Goal: Information Seeking & Learning: Learn about a topic

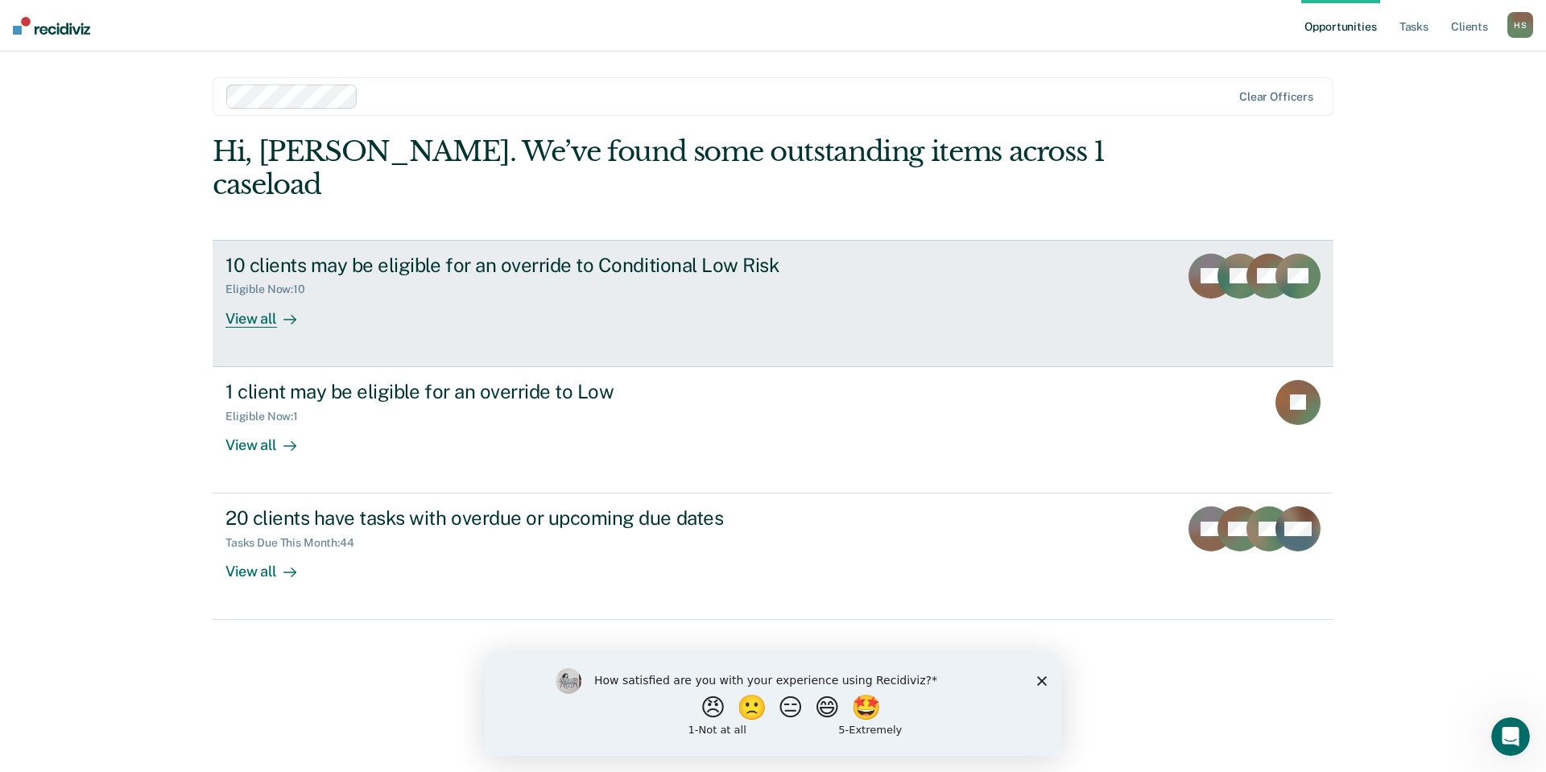
click at [234, 296] on div "View all" at bounding box center [271, 311] width 90 height 31
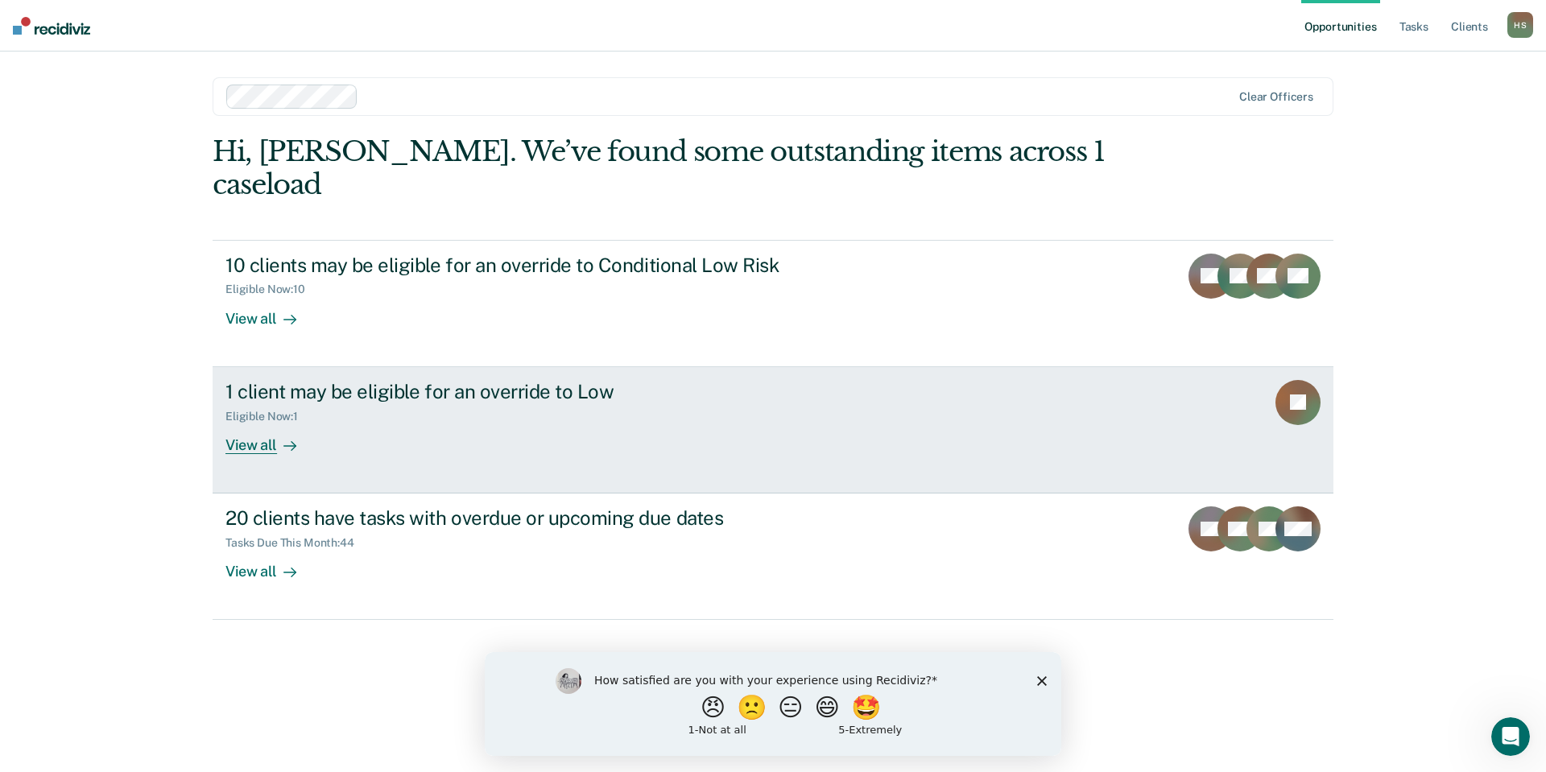
click at [437, 404] on div "Eligible Now : 1" at bounding box center [508, 414] width 565 height 20
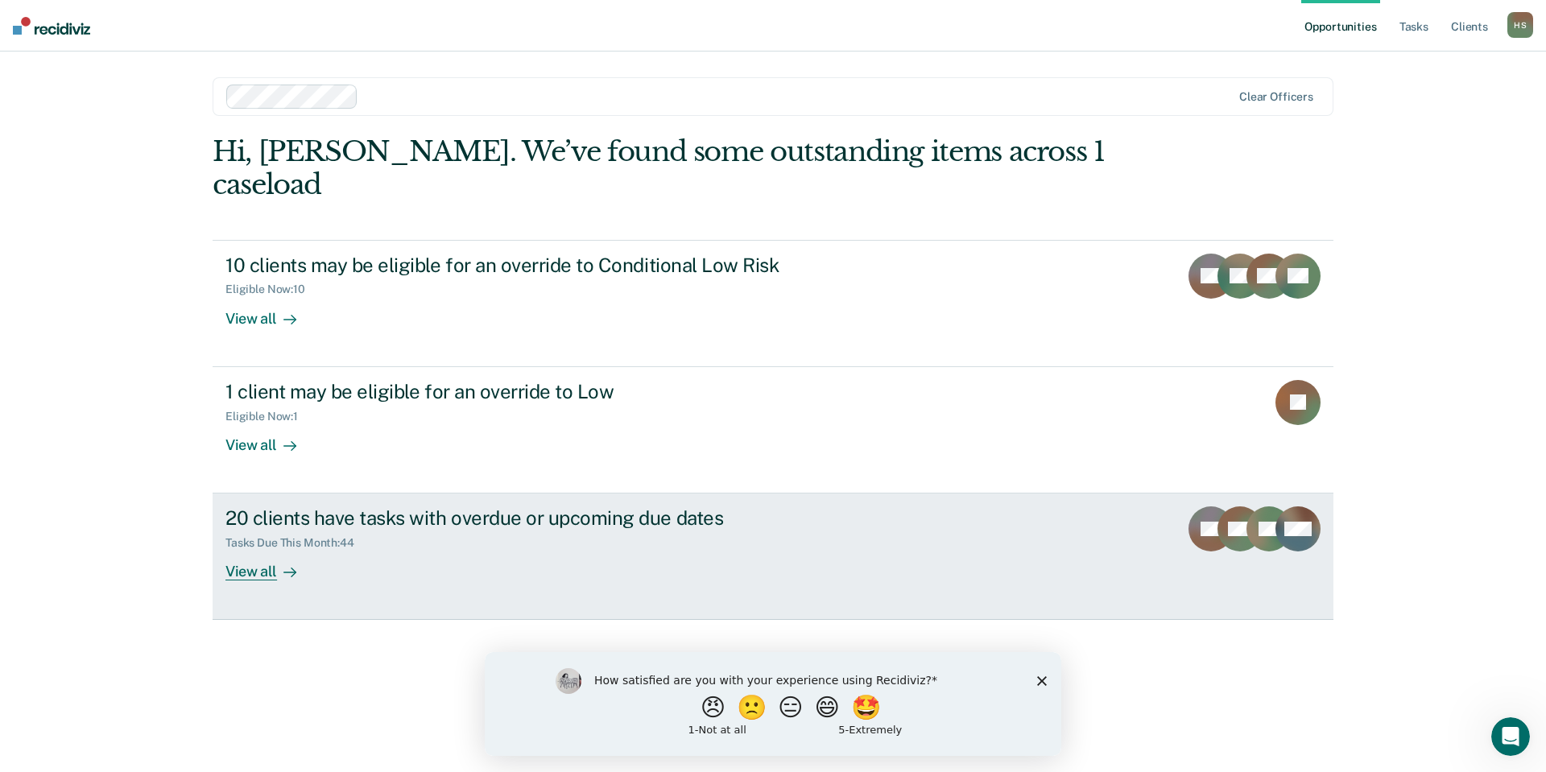
click at [254, 550] on div "View all" at bounding box center [271, 565] width 90 height 31
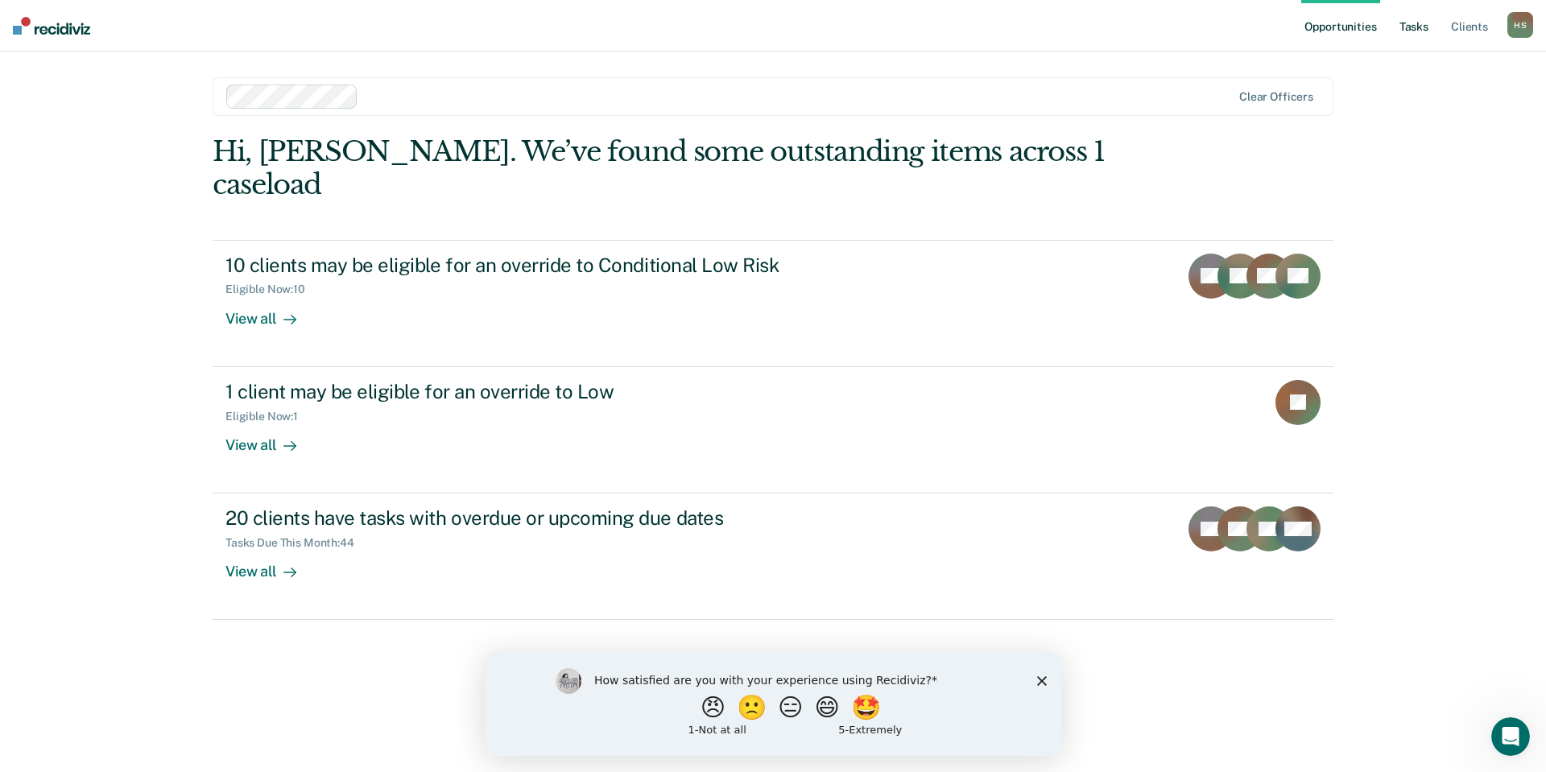
click at [1413, 22] on link "Tasks" at bounding box center [1414, 26] width 35 height 52
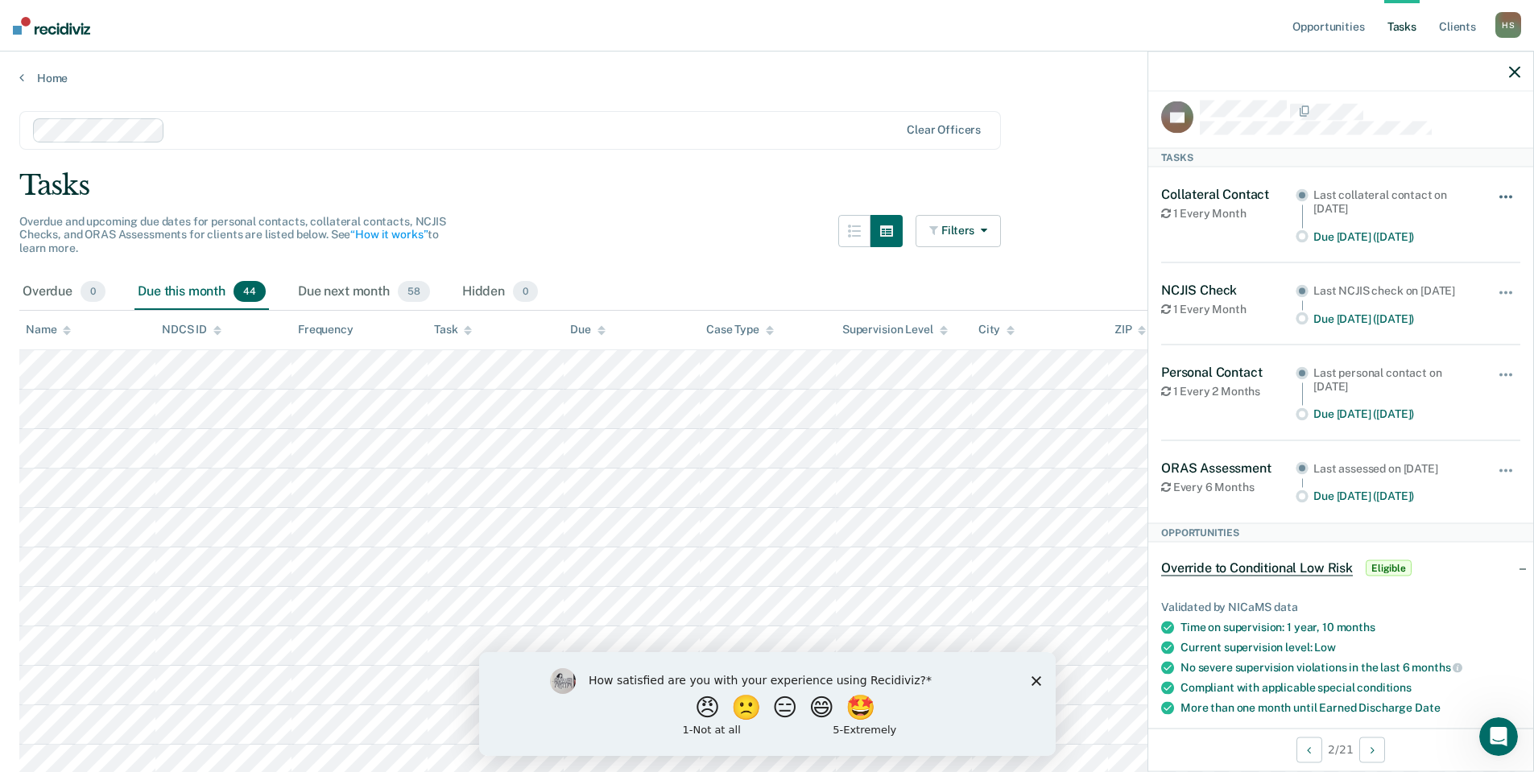
click at [1495, 193] on button "button" at bounding box center [1506, 205] width 27 height 26
click at [996, 231] on button "Filters" at bounding box center [958, 231] width 85 height 32
click at [859, 229] on icon "button" at bounding box center [854, 231] width 13 height 13
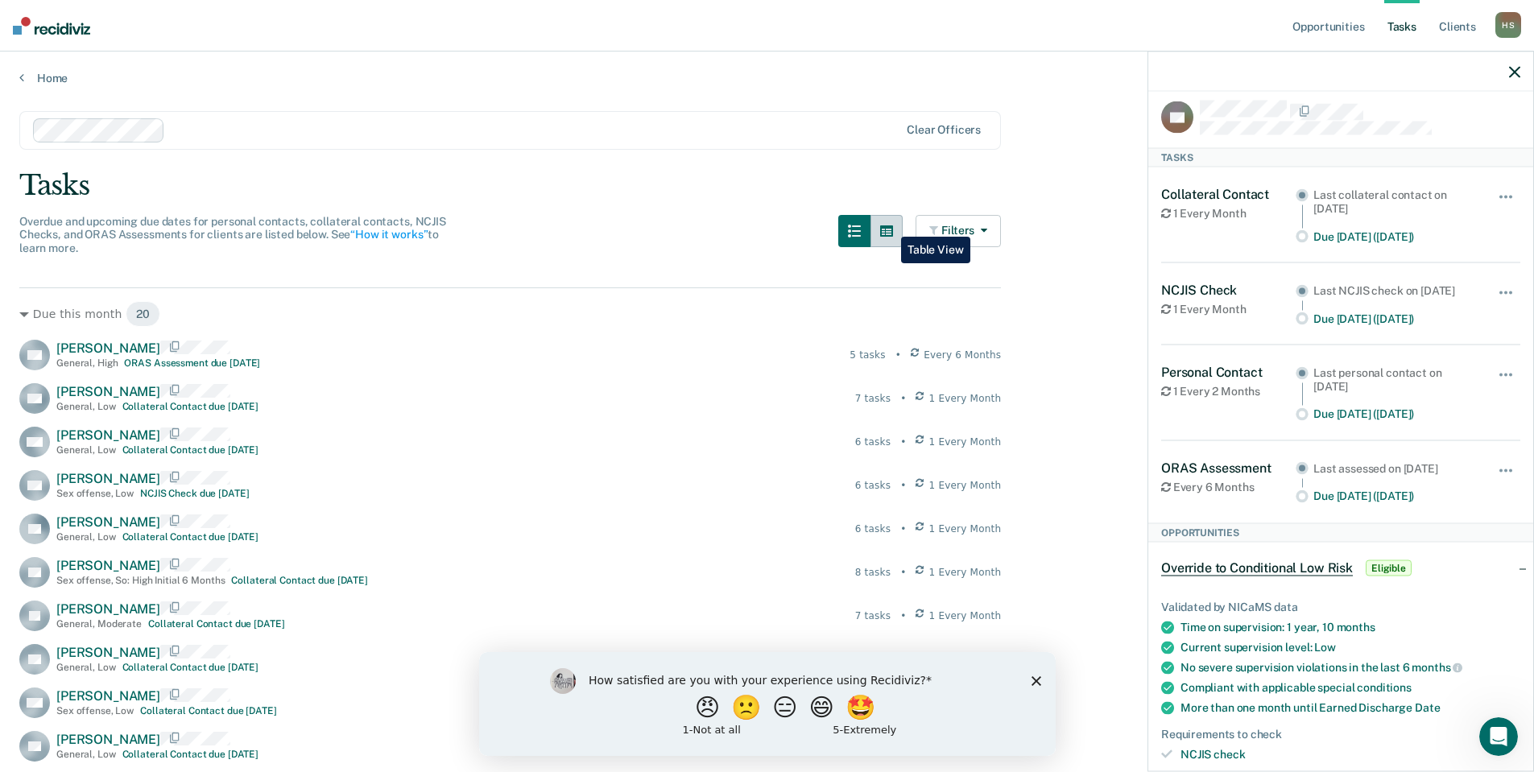
click at [889, 225] on icon "button" at bounding box center [886, 231] width 13 height 13
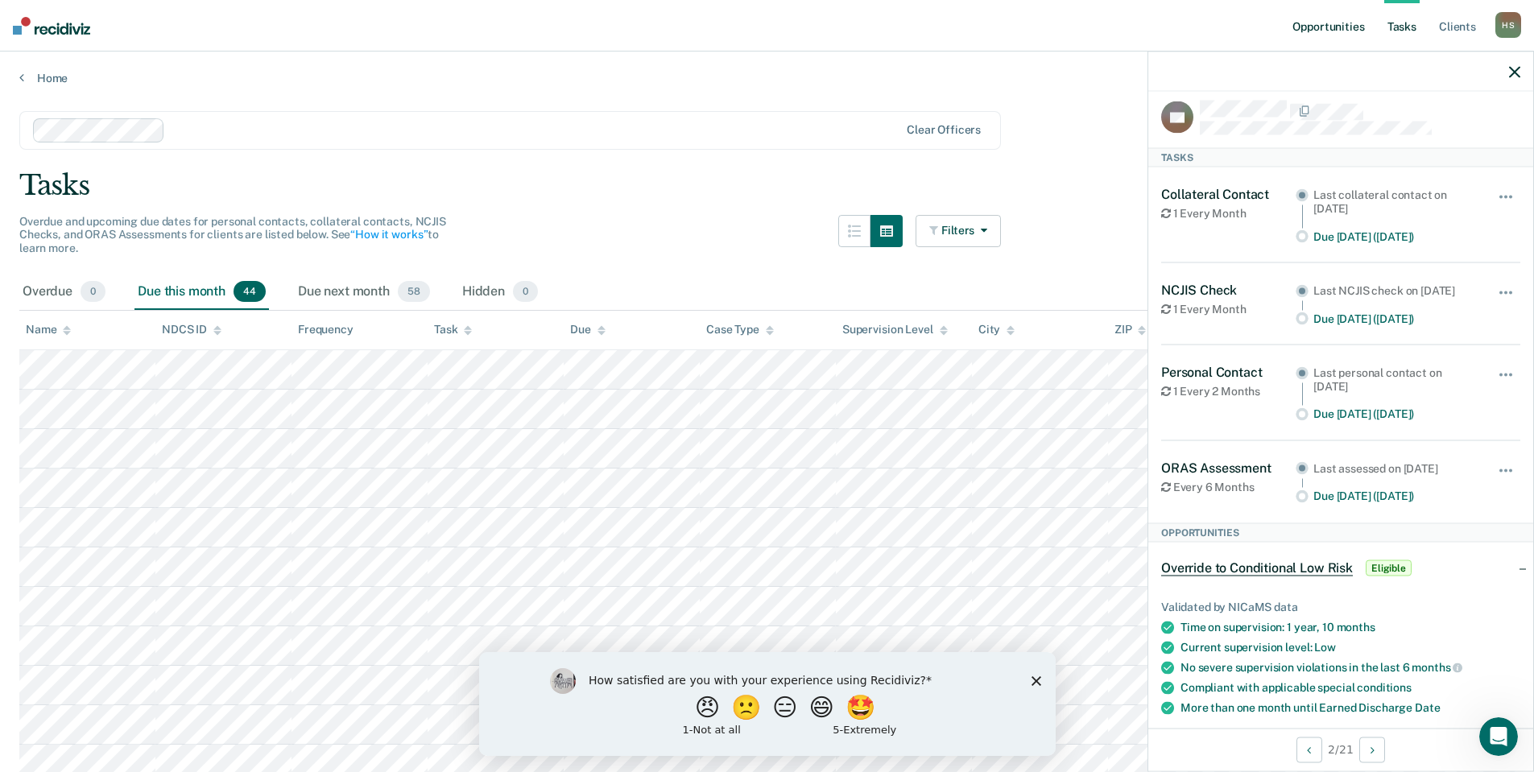
click at [1341, 26] on link "Opportunities" at bounding box center [1329, 26] width 78 height 52
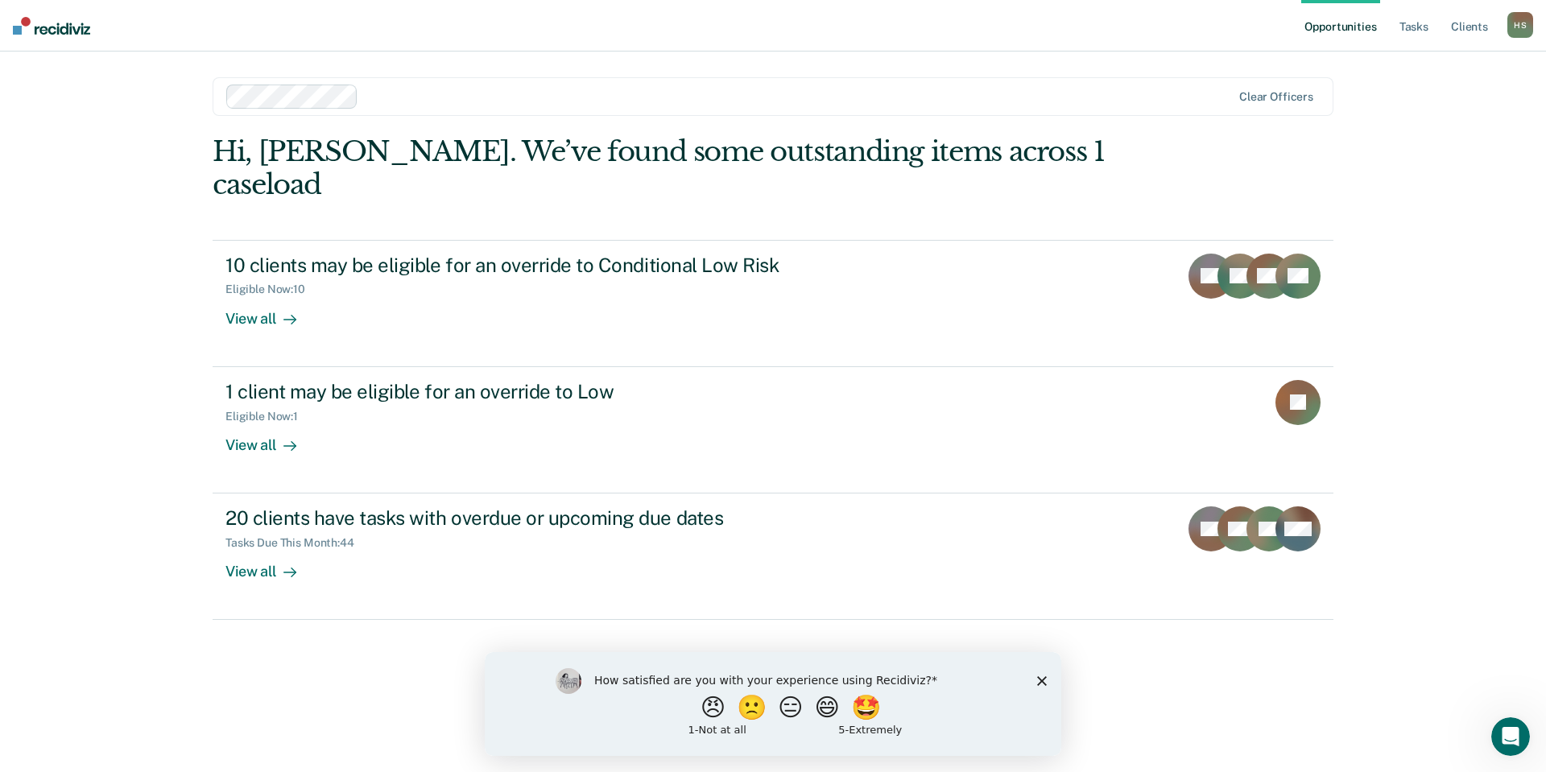
click at [1341, 26] on link "Opportunities" at bounding box center [1341, 26] width 78 height 52
click at [1348, 16] on link "Opportunities" at bounding box center [1341, 26] width 78 height 52
click at [1405, 20] on link "Tasks" at bounding box center [1414, 26] width 35 height 52
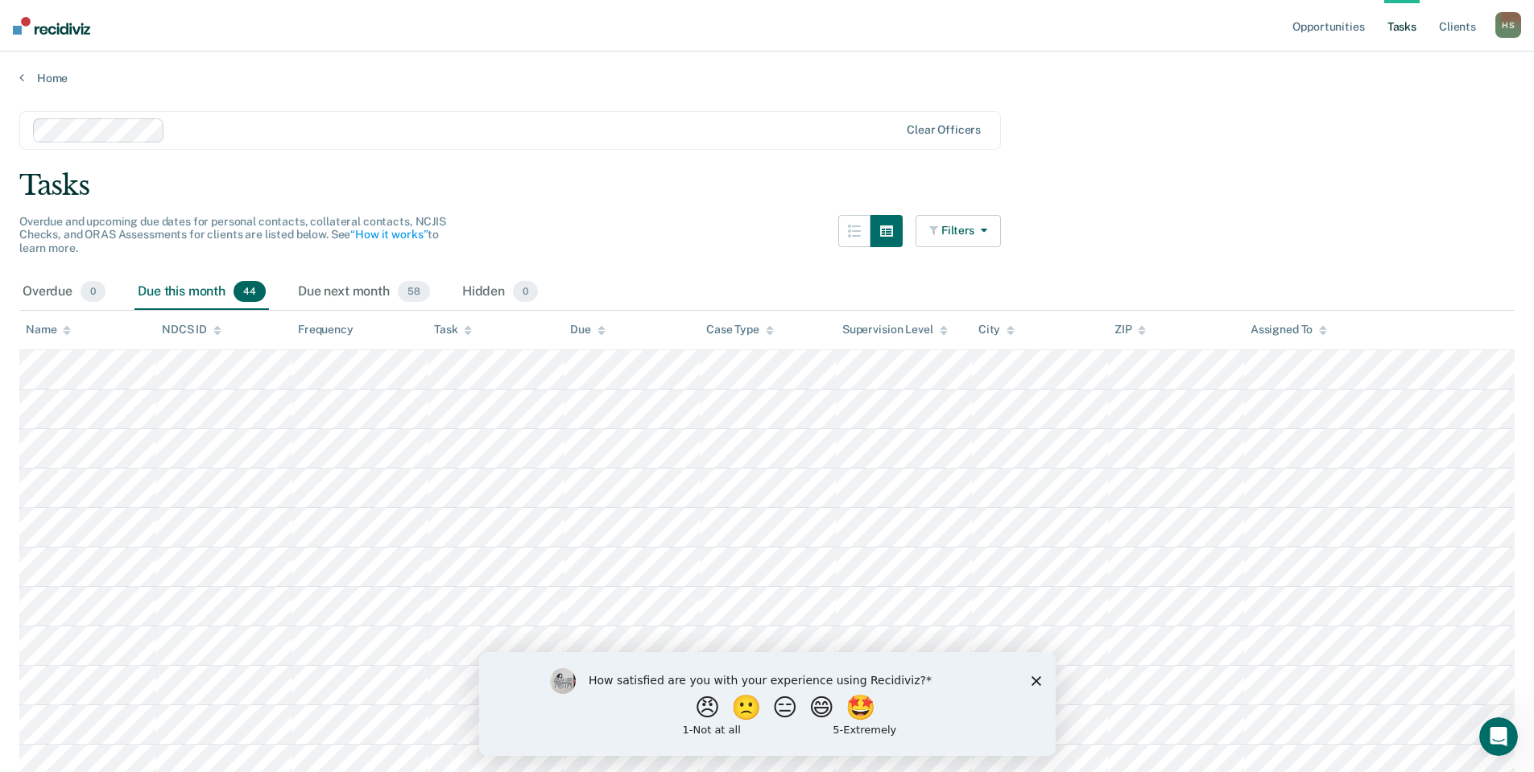
click at [987, 227] on icon "button" at bounding box center [981, 230] width 13 height 11
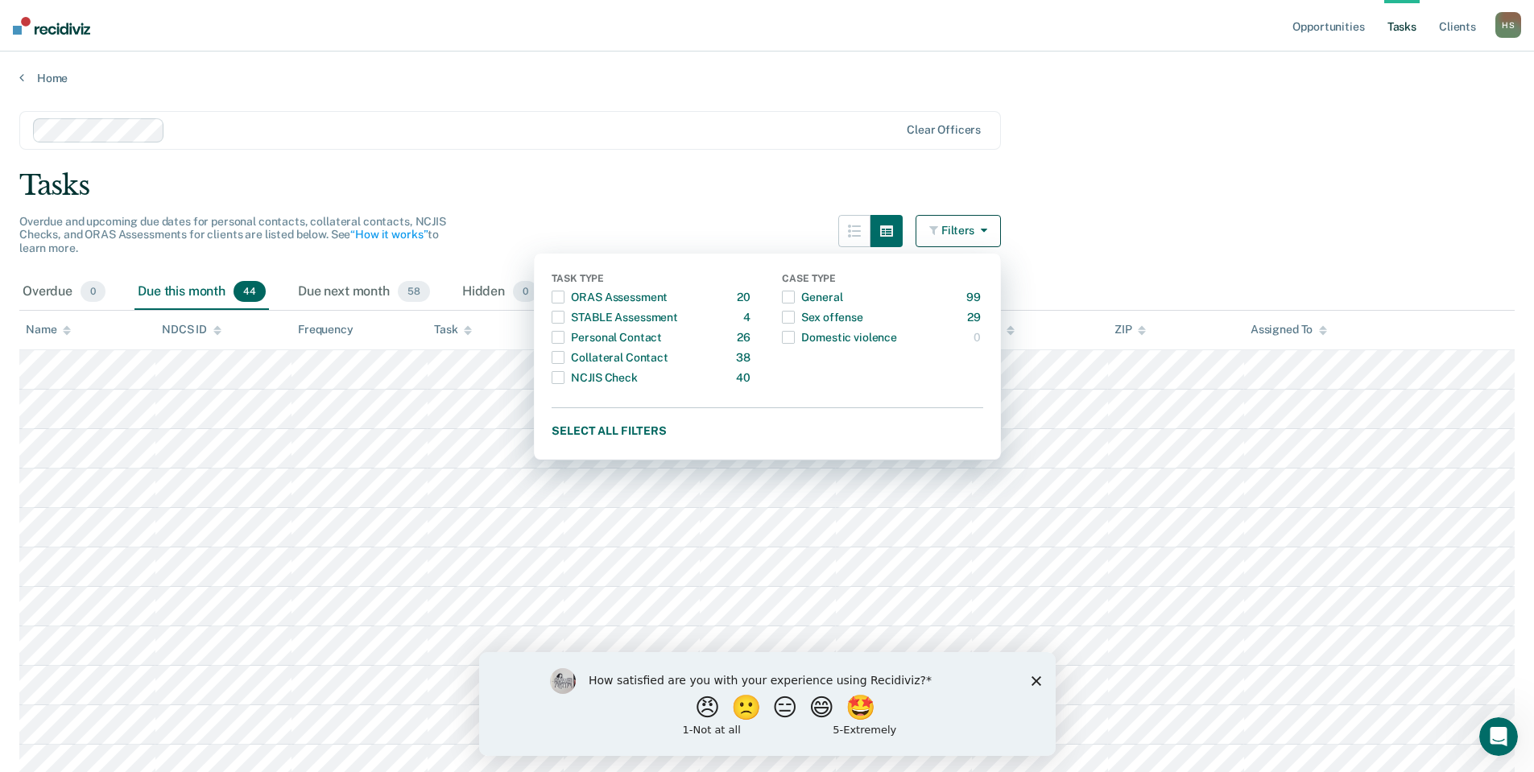
click at [987, 227] on icon "button" at bounding box center [981, 230] width 13 height 11
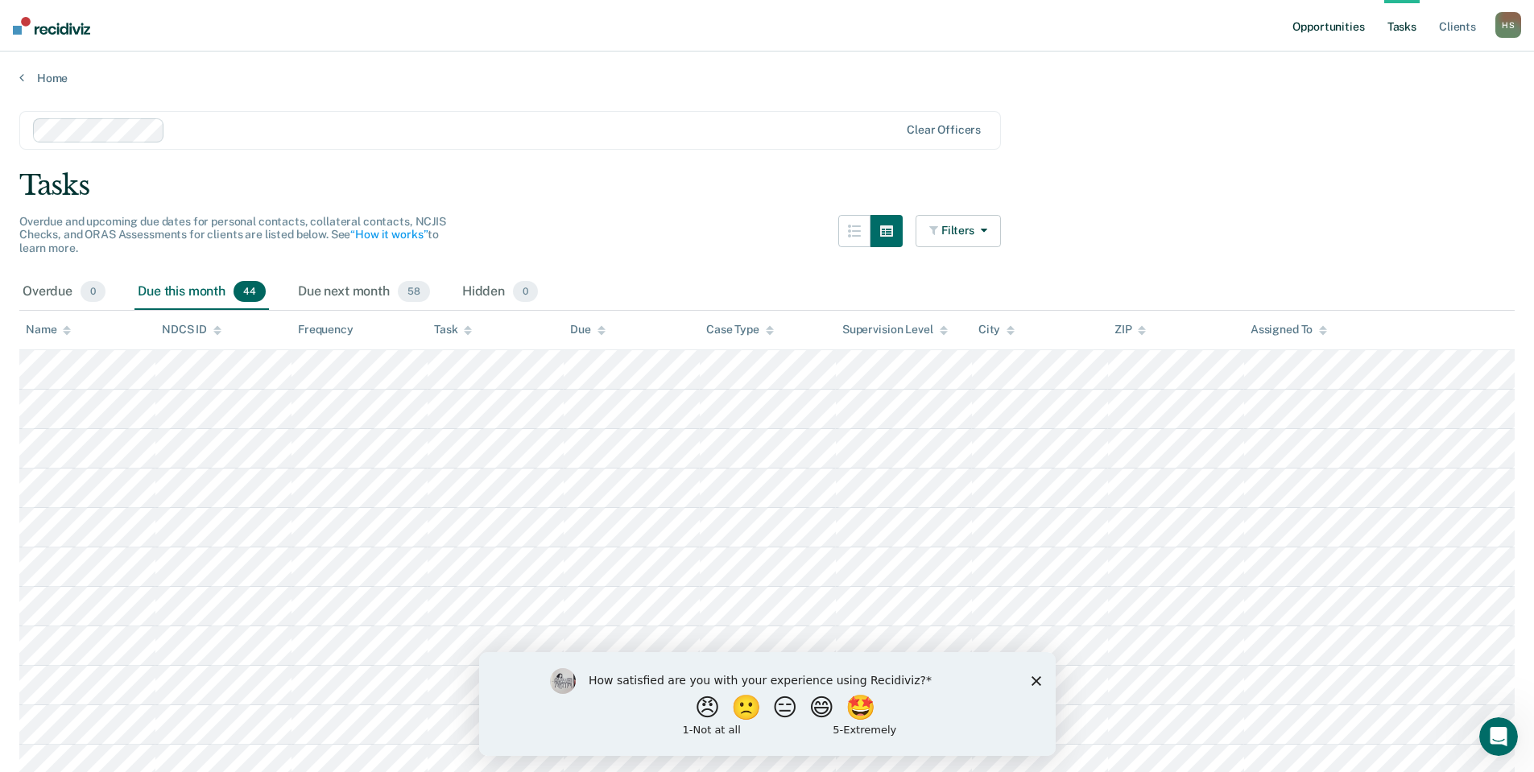
click at [1335, 26] on link "Opportunities" at bounding box center [1329, 26] width 78 height 52
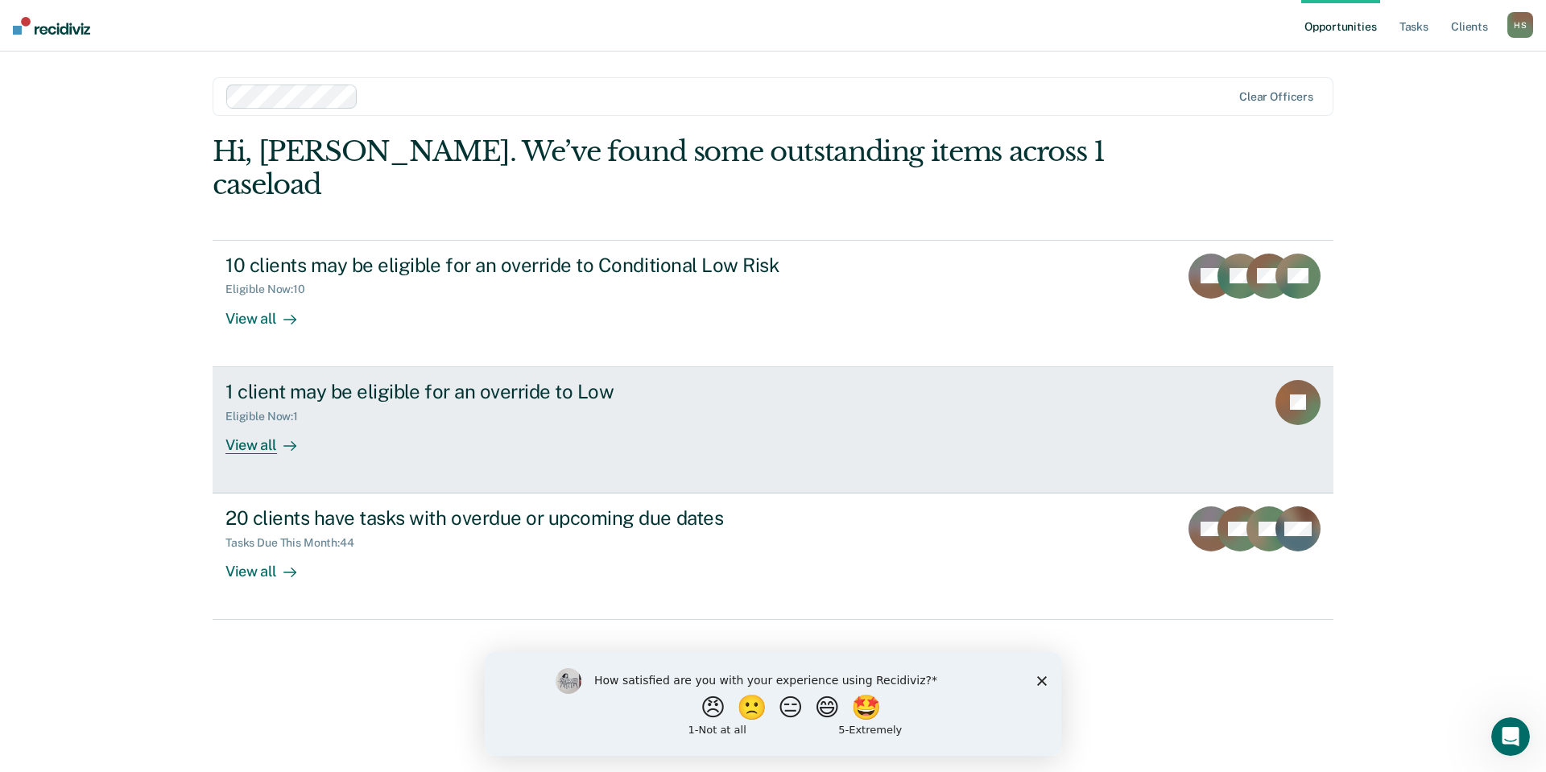
click at [258, 423] on div "View all" at bounding box center [271, 438] width 90 height 31
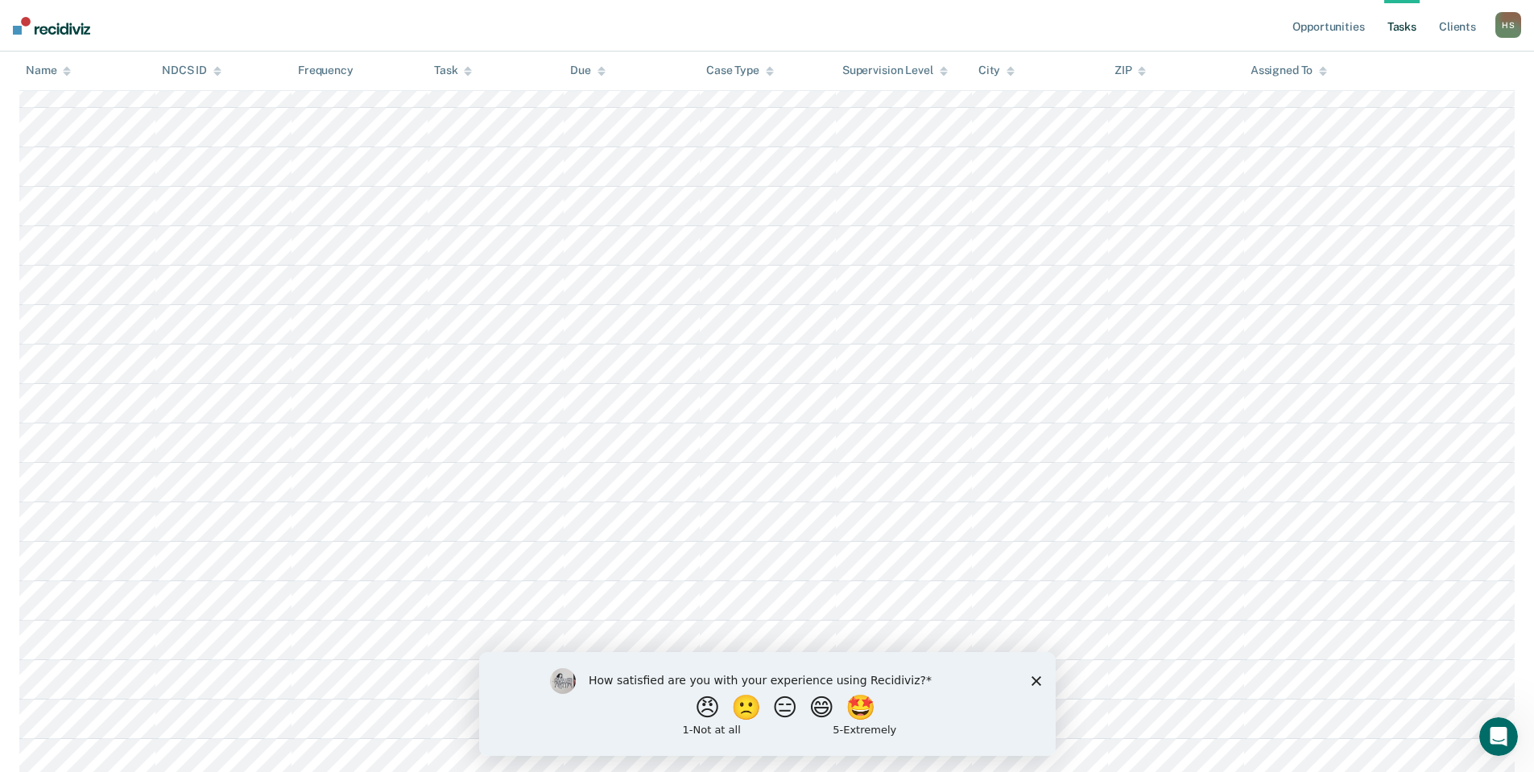
scroll to position [1379, 0]
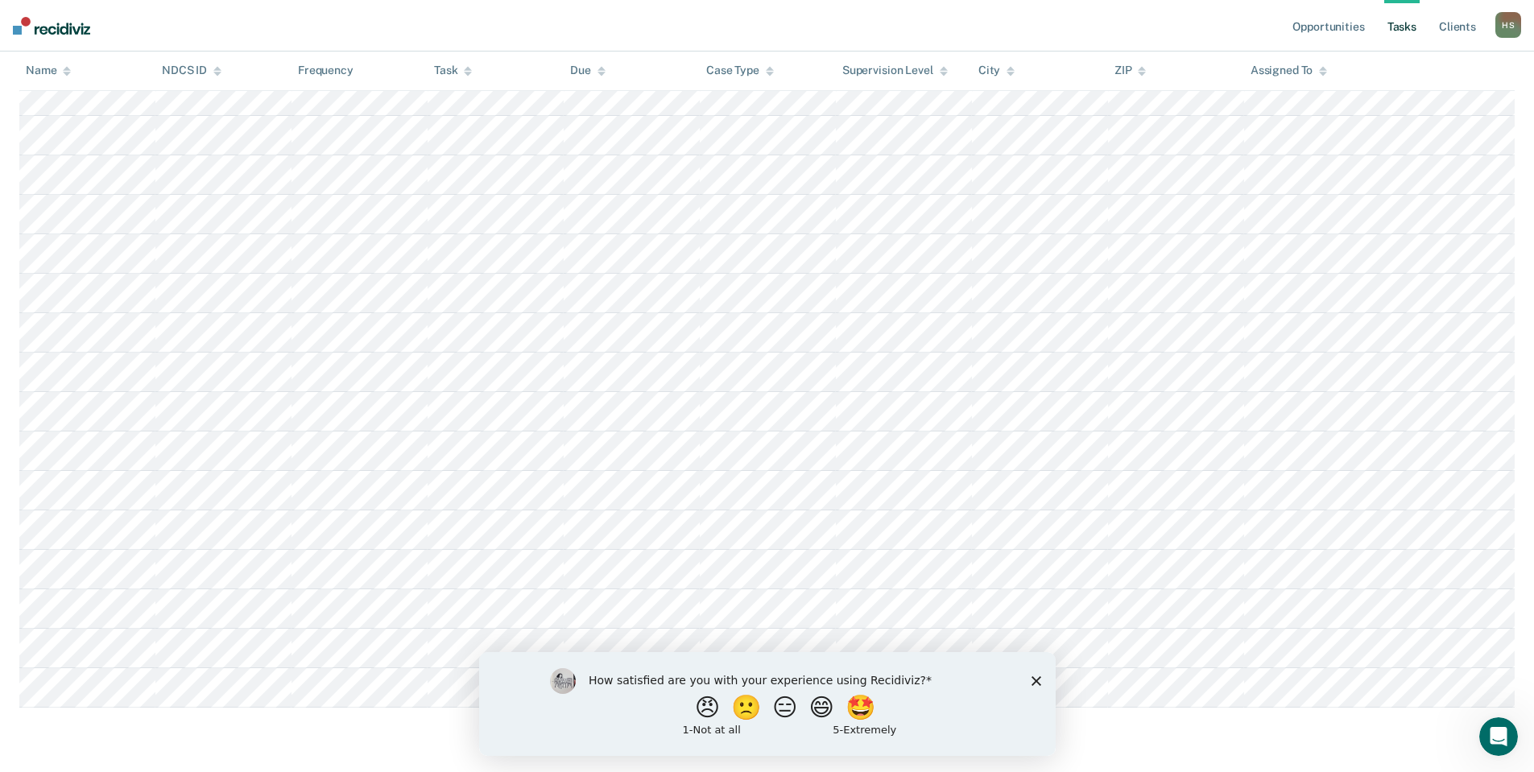
click at [1033, 681] on icon "Close survey" at bounding box center [1036, 681] width 10 height 10
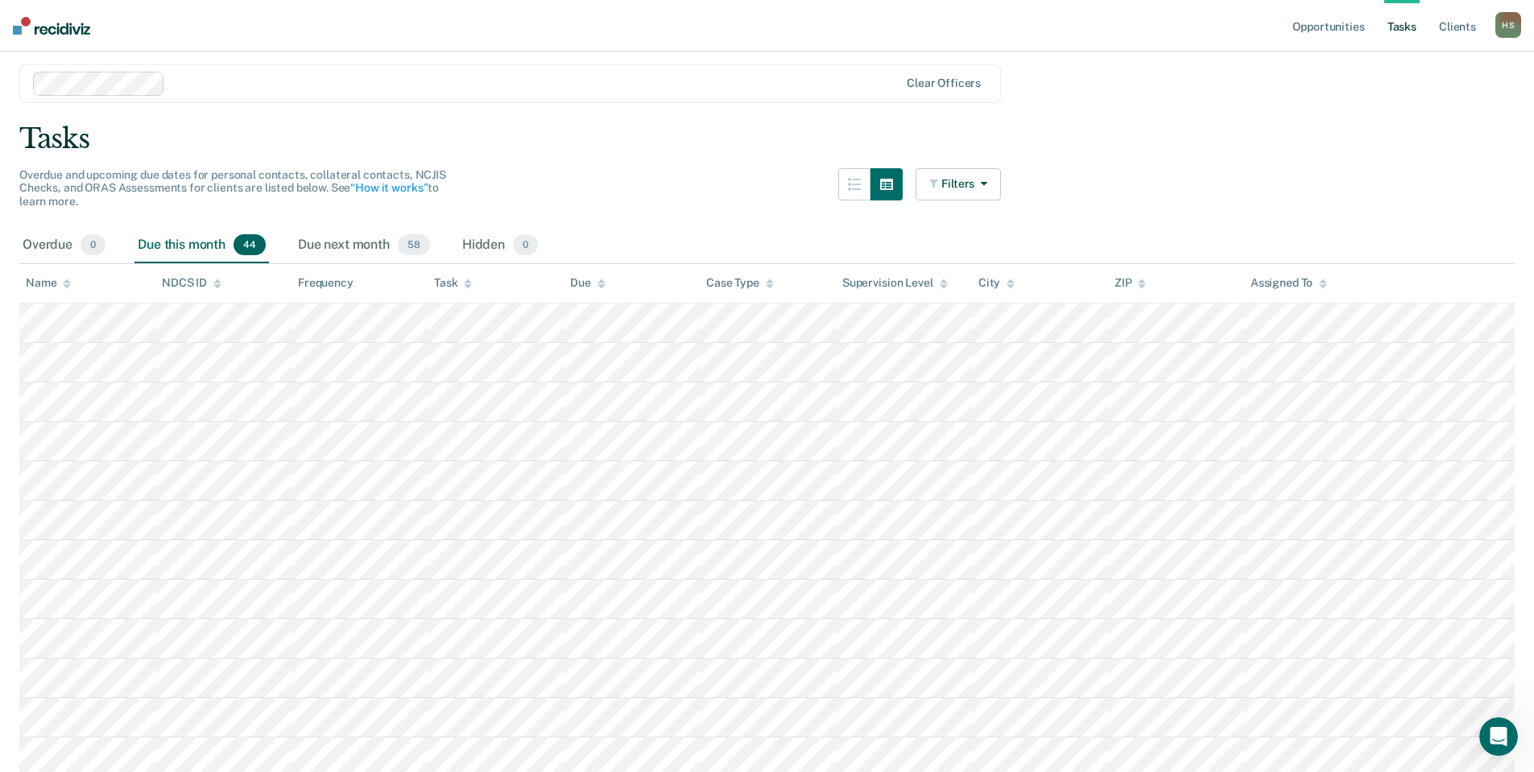
scroll to position [0, 0]
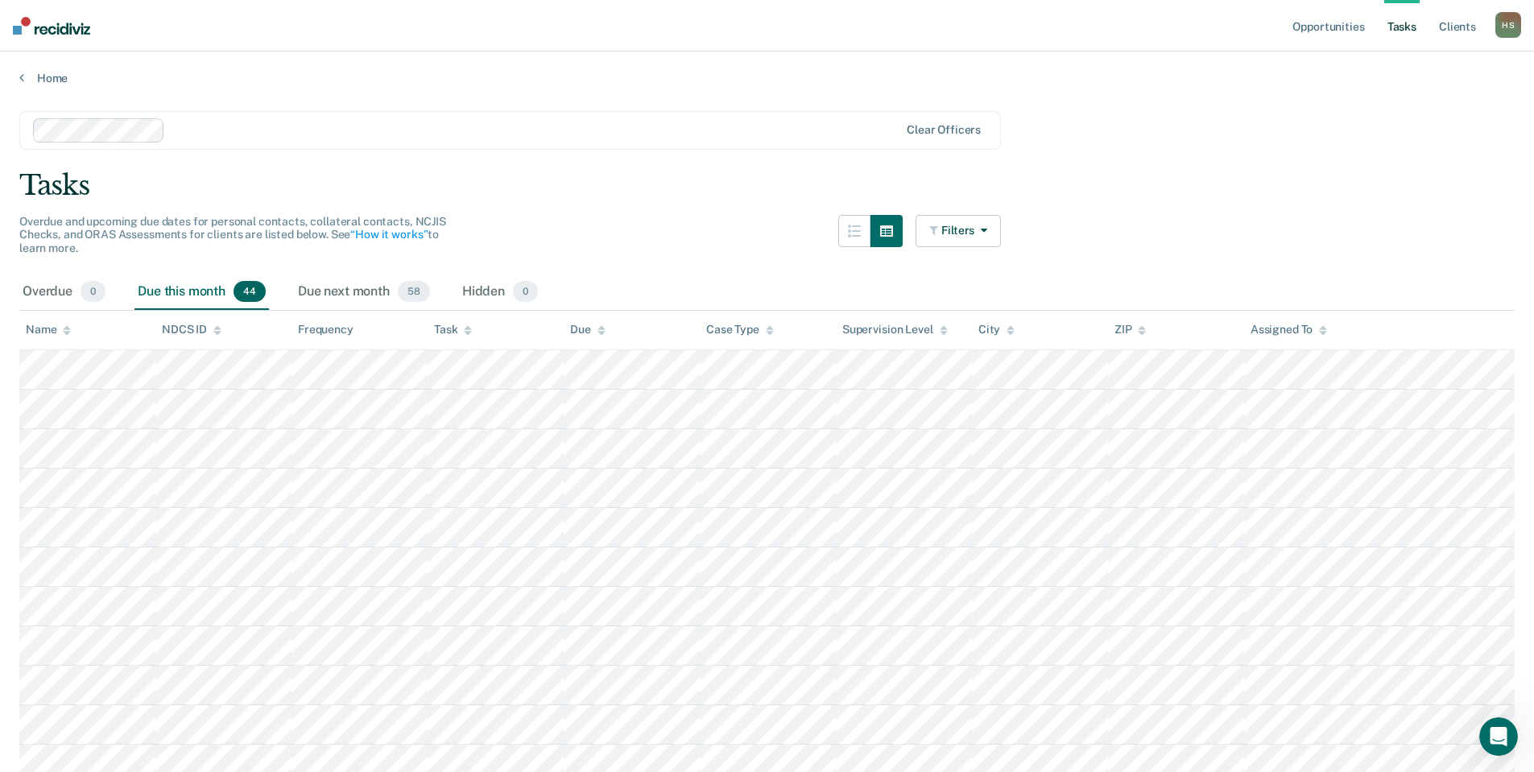
click at [1398, 23] on link "Tasks" at bounding box center [1402, 26] width 35 height 52
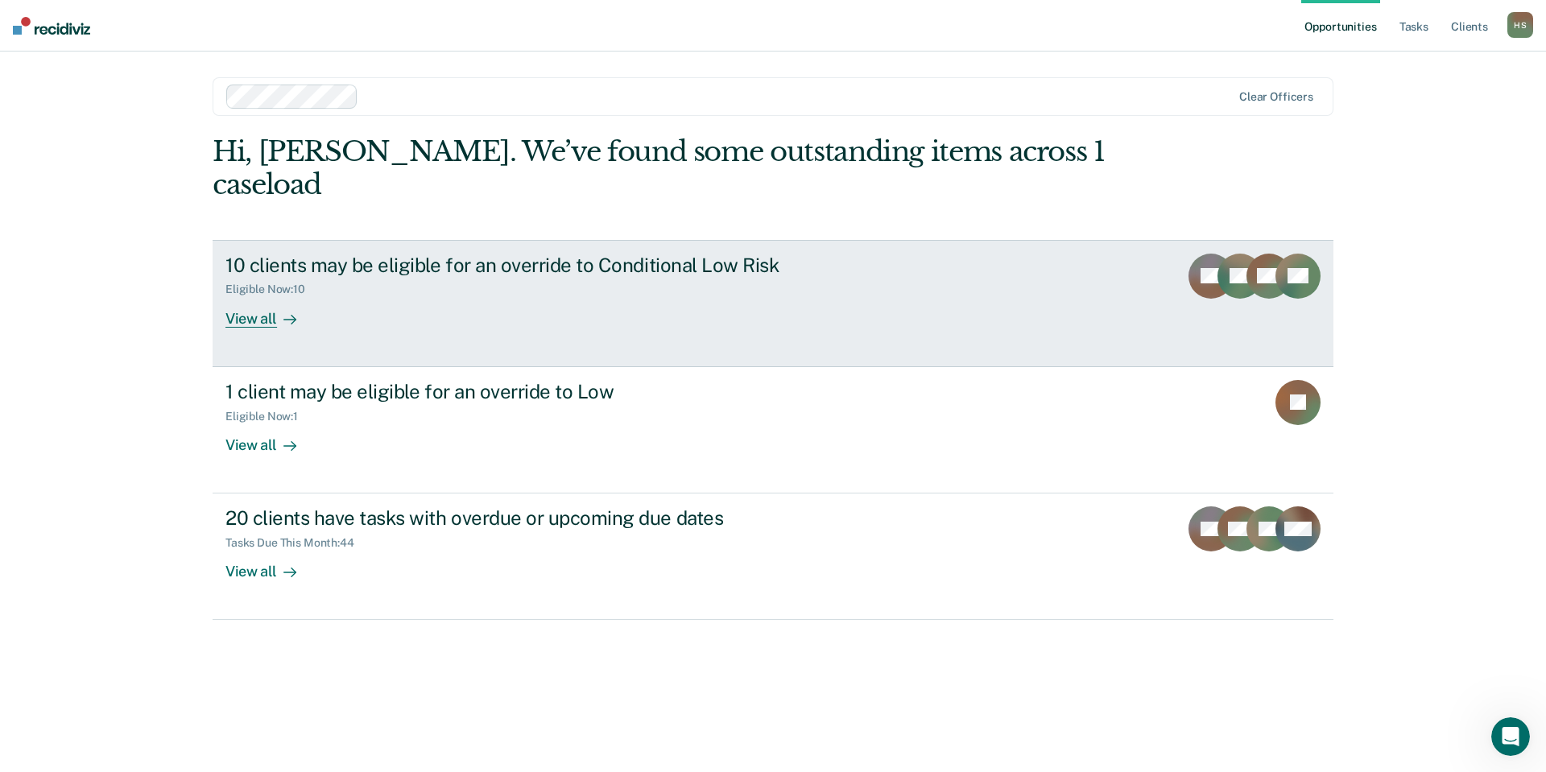
click at [242, 296] on div "View all" at bounding box center [271, 311] width 90 height 31
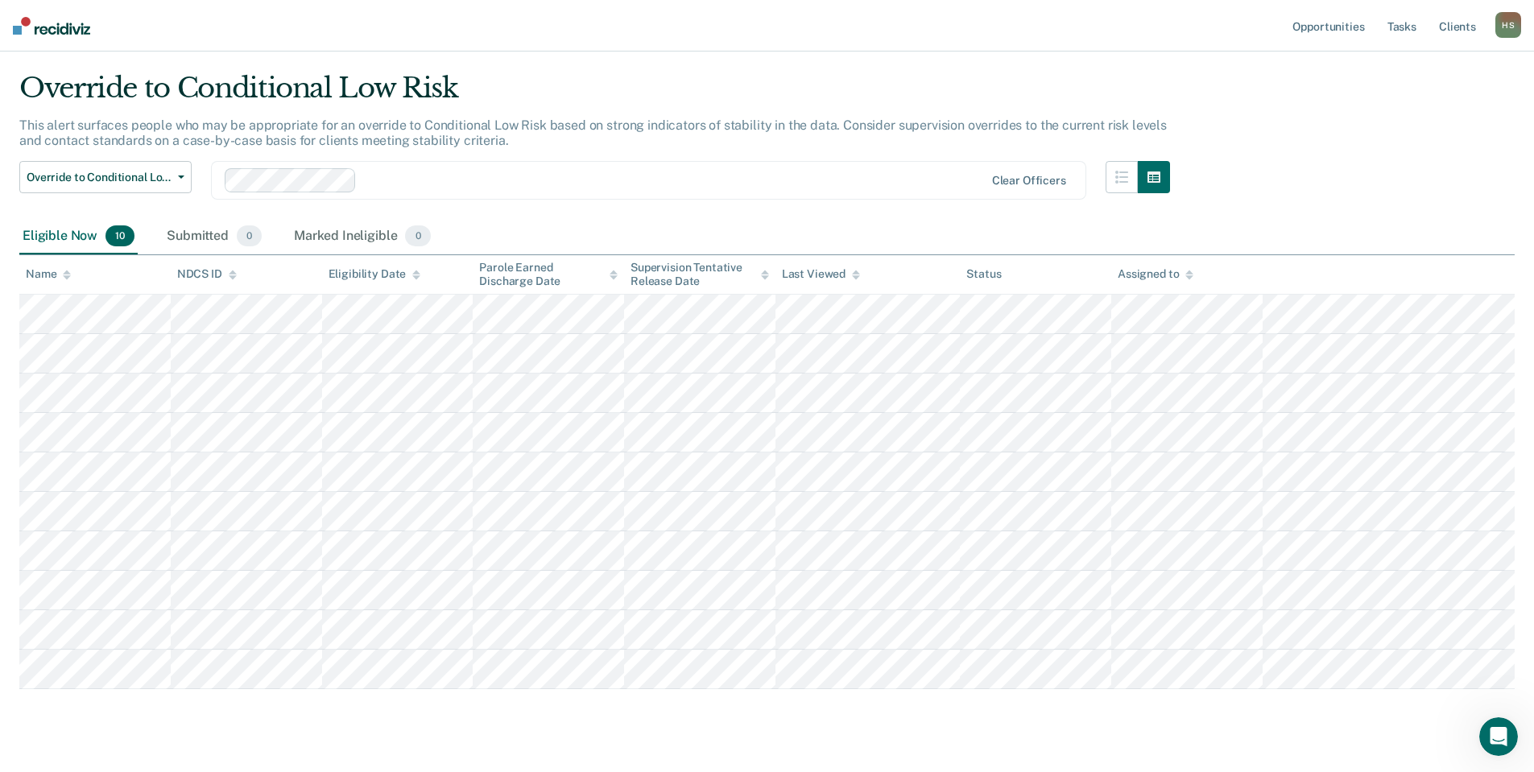
scroll to position [72, 0]
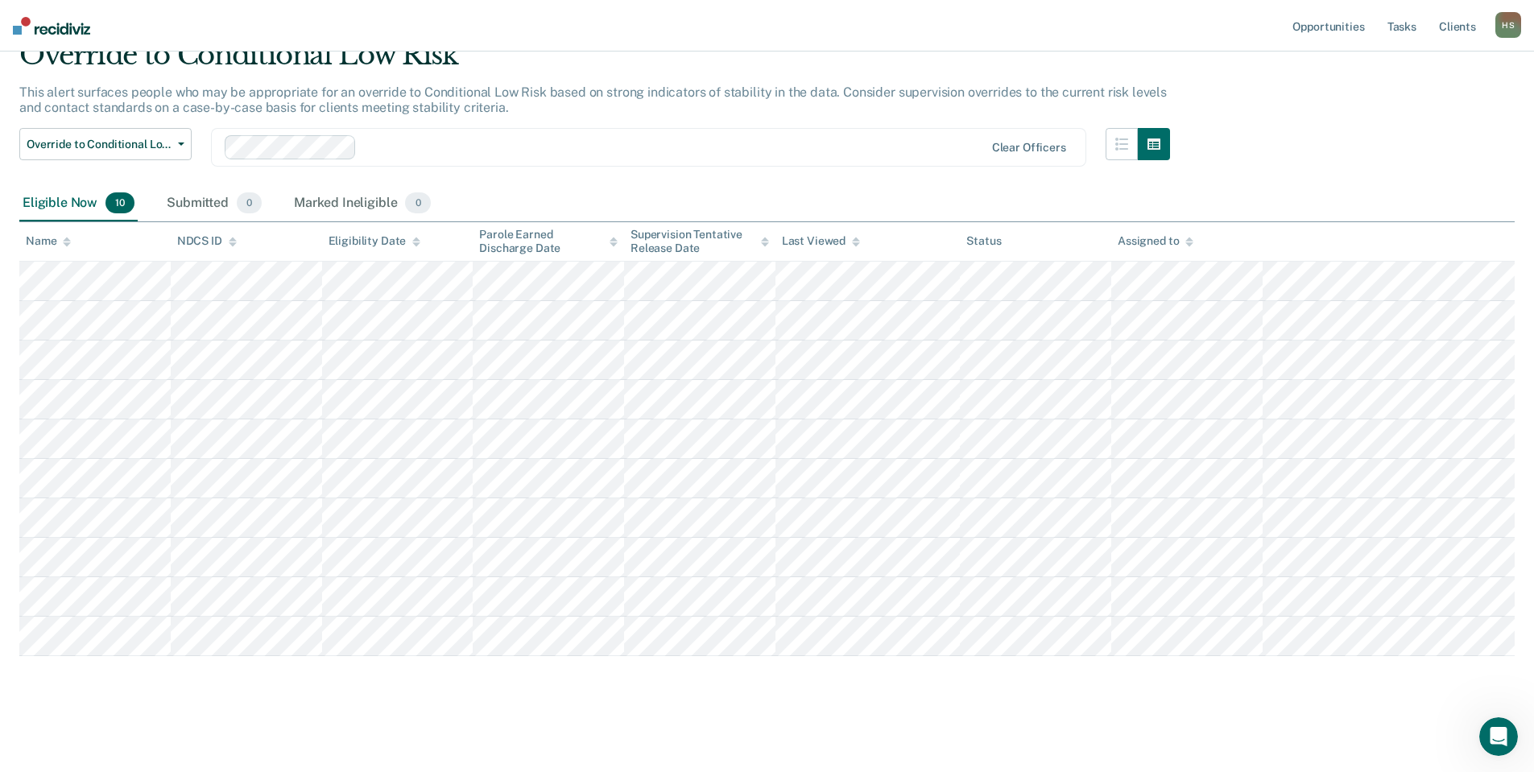
drag, startPoint x: 1308, startPoint y: 151, endPoint x: 1319, endPoint y: 150, distance: 10.6
click at [1311, 151] on div "Override to Conditional Low Risk This alert surfaces people who may be appropri…" at bounding box center [767, 345] width 1496 height 613
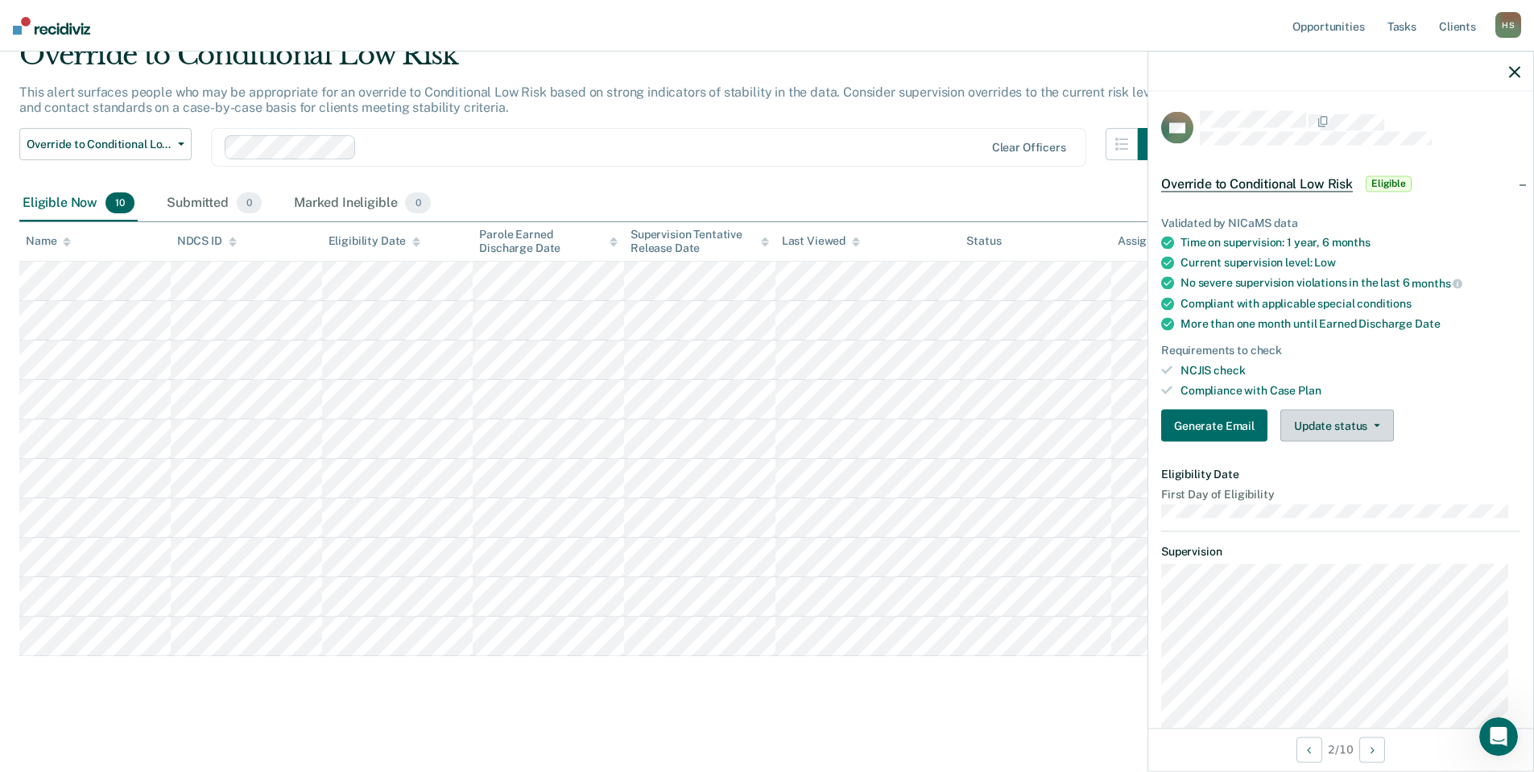
click at [1374, 424] on icon "button" at bounding box center [1377, 425] width 6 height 3
drag, startPoint x: 1374, startPoint y: 423, endPoint x: 1432, endPoint y: 395, distance: 64.5
click at [1431, 400] on div "Validated by NICaMS data Time on supervision: 1 year, 6 months Current supervis…" at bounding box center [1341, 322] width 385 height 265
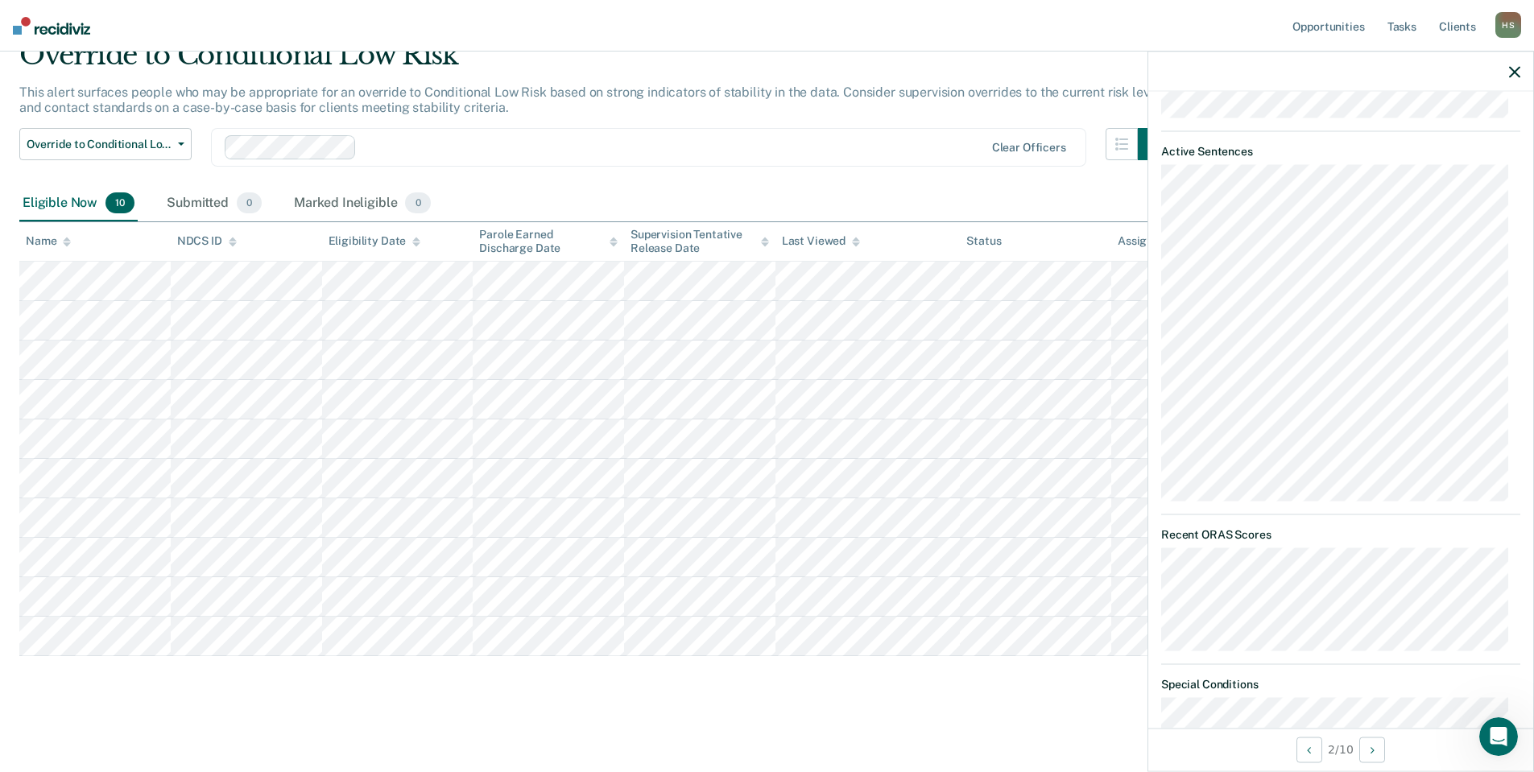
scroll to position [976, 0]
click at [996, 706] on main "Override to Conditional Low Risk This alert surfaces people who may be appropri…" at bounding box center [767, 390] width 1534 height 755
click at [1512, 63] on div at bounding box center [1341, 72] width 385 height 40
click at [1512, 71] on icon "button" at bounding box center [1514, 71] width 11 height 11
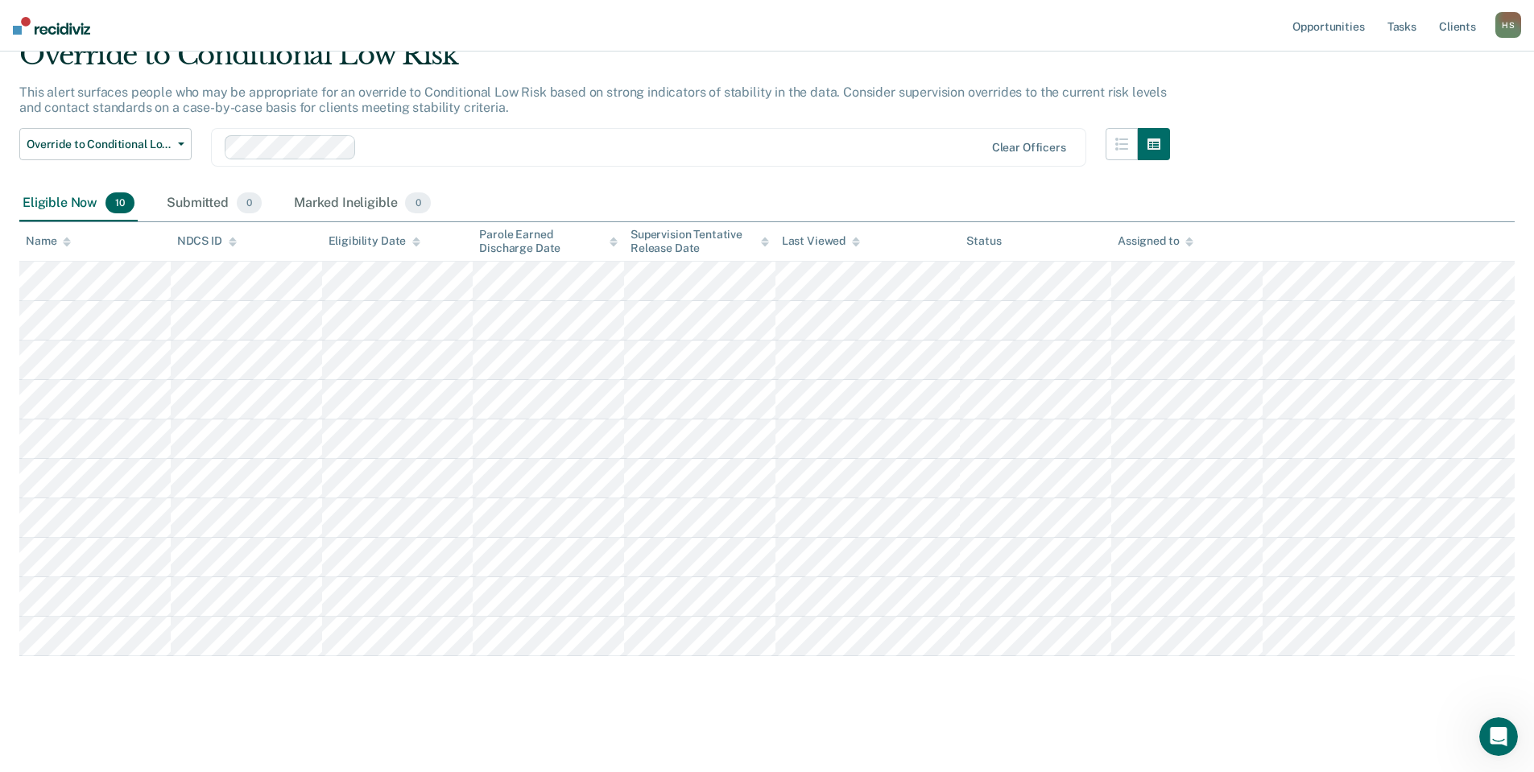
click at [519, 706] on main "Override to Conditional Low Risk This alert surfaces people who may be appropri…" at bounding box center [767, 390] width 1534 height 755
click at [1143, 718] on main "Override to Conditional Low Risk This alert surfaces people who may be appropri…" at bounding box center [767, 390] width 1534 height 755
